Goal: Check status: Check status

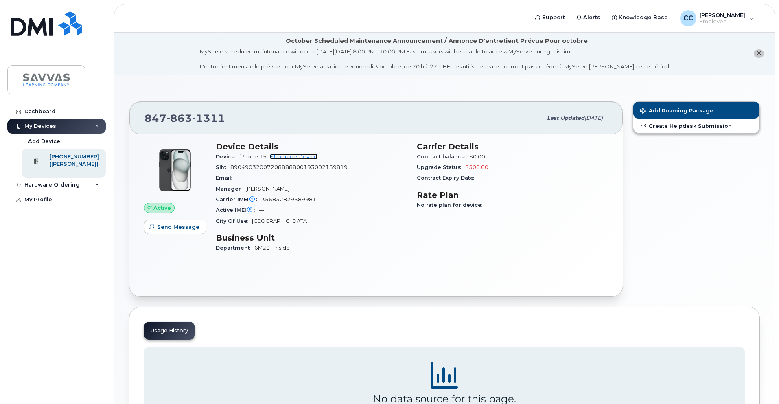
click at [308, 156] on link "+ Upgrade Device" at bounding box center [294, 156] width 48 height 6
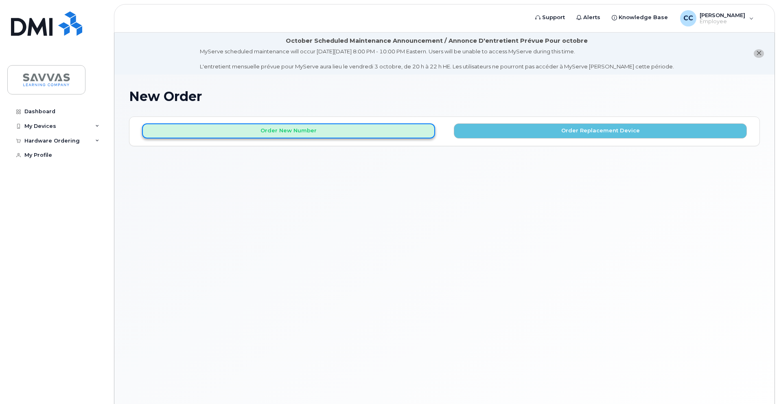
click at [299, 129] on button "Order New Number" at bounding box center [288, 130] width 293 height 15
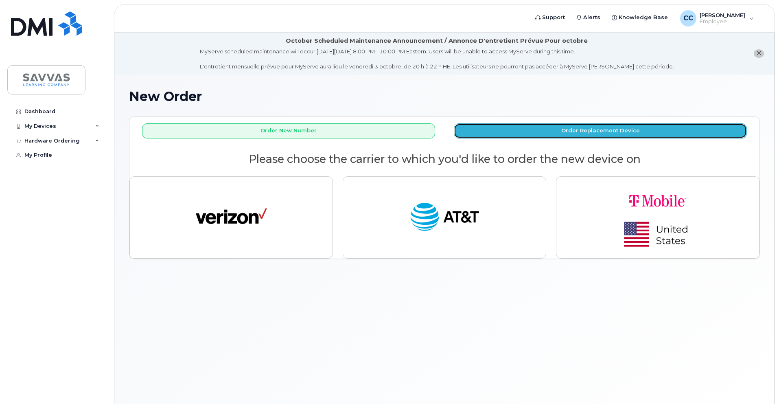
click at [517, 129] on button "Order Replacement Device" at bounding box center [600, 130] width 293 height 15
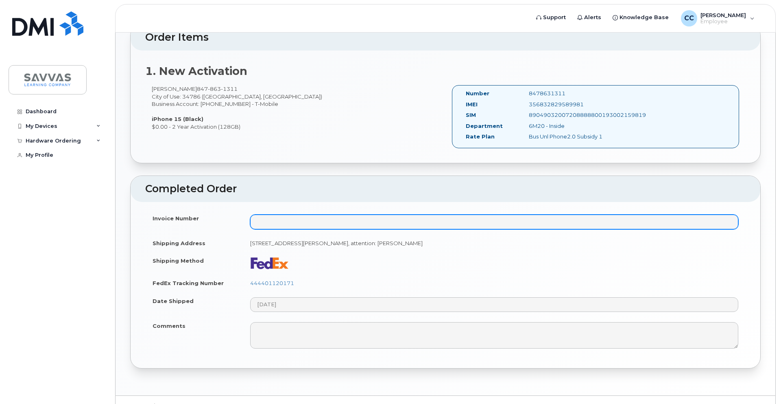
scroll to position [327, 0]
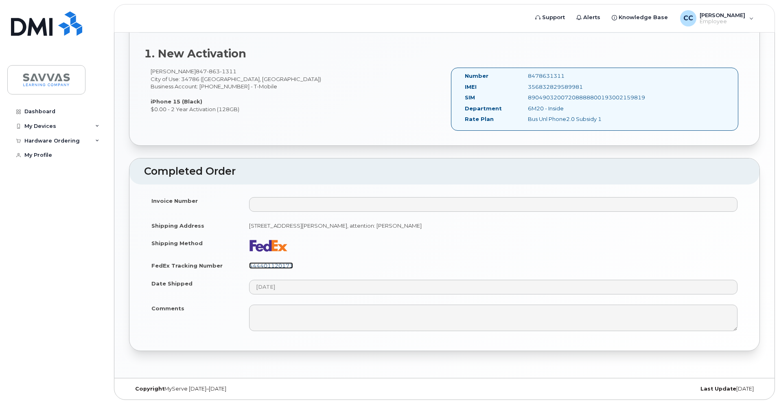
click at [278, 264] on link "444401120171" at bounding box center [271, 265] width 44 height 7
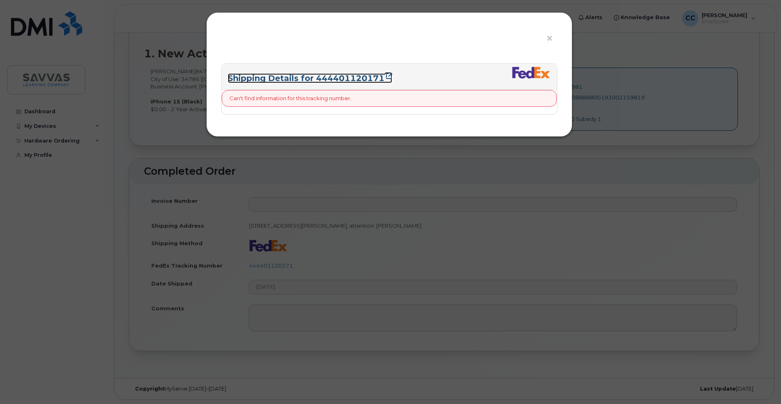
click at [360, 76] on link "Shipping Details for 444401120171" at bounding box center [310, 78] width 164 height 10
